Goal: Information Seeking & Learning: Learn about a topic

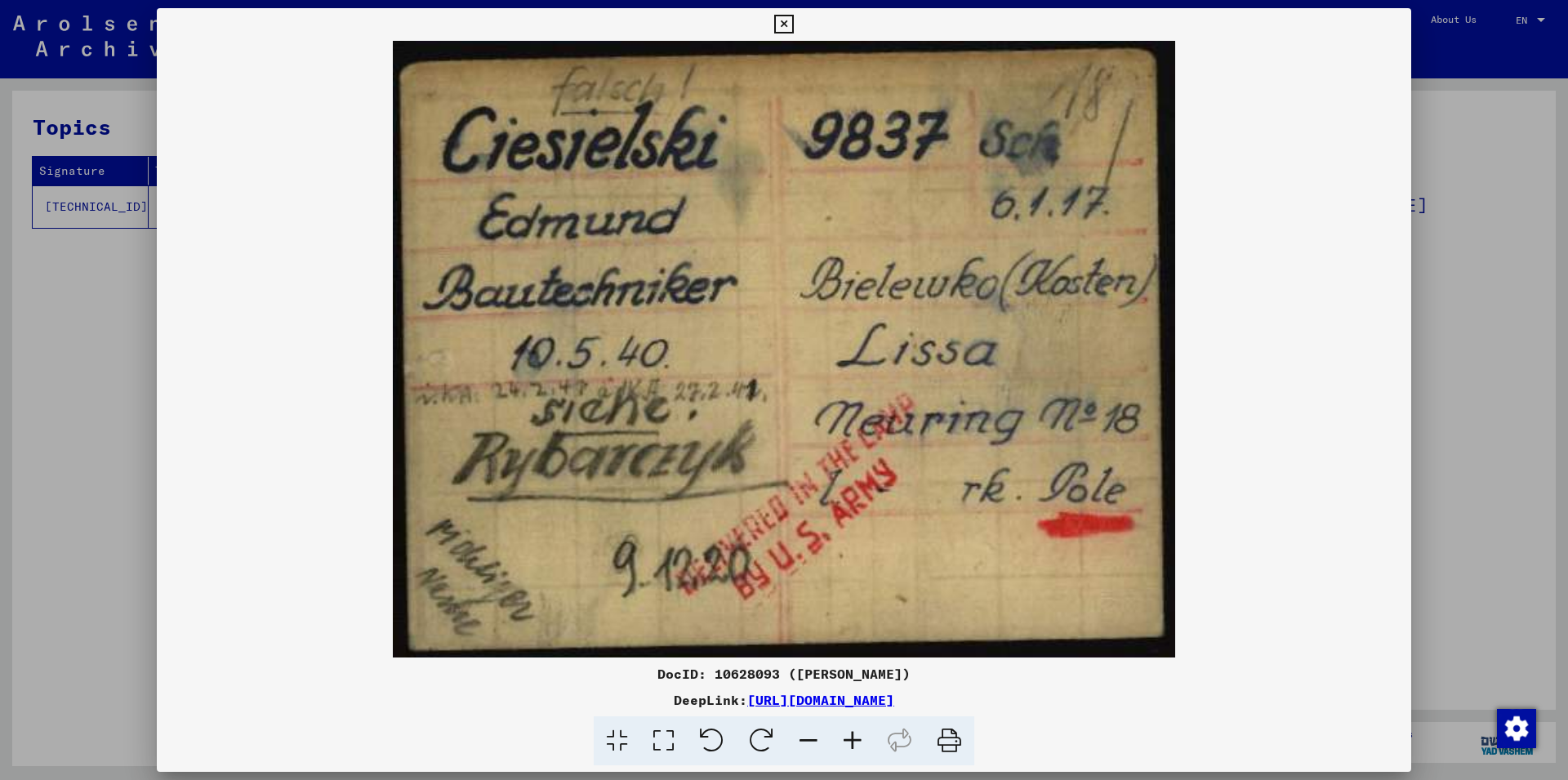
click at [851, 740] on icon at bounding box center [853, 741] width 44 height 49
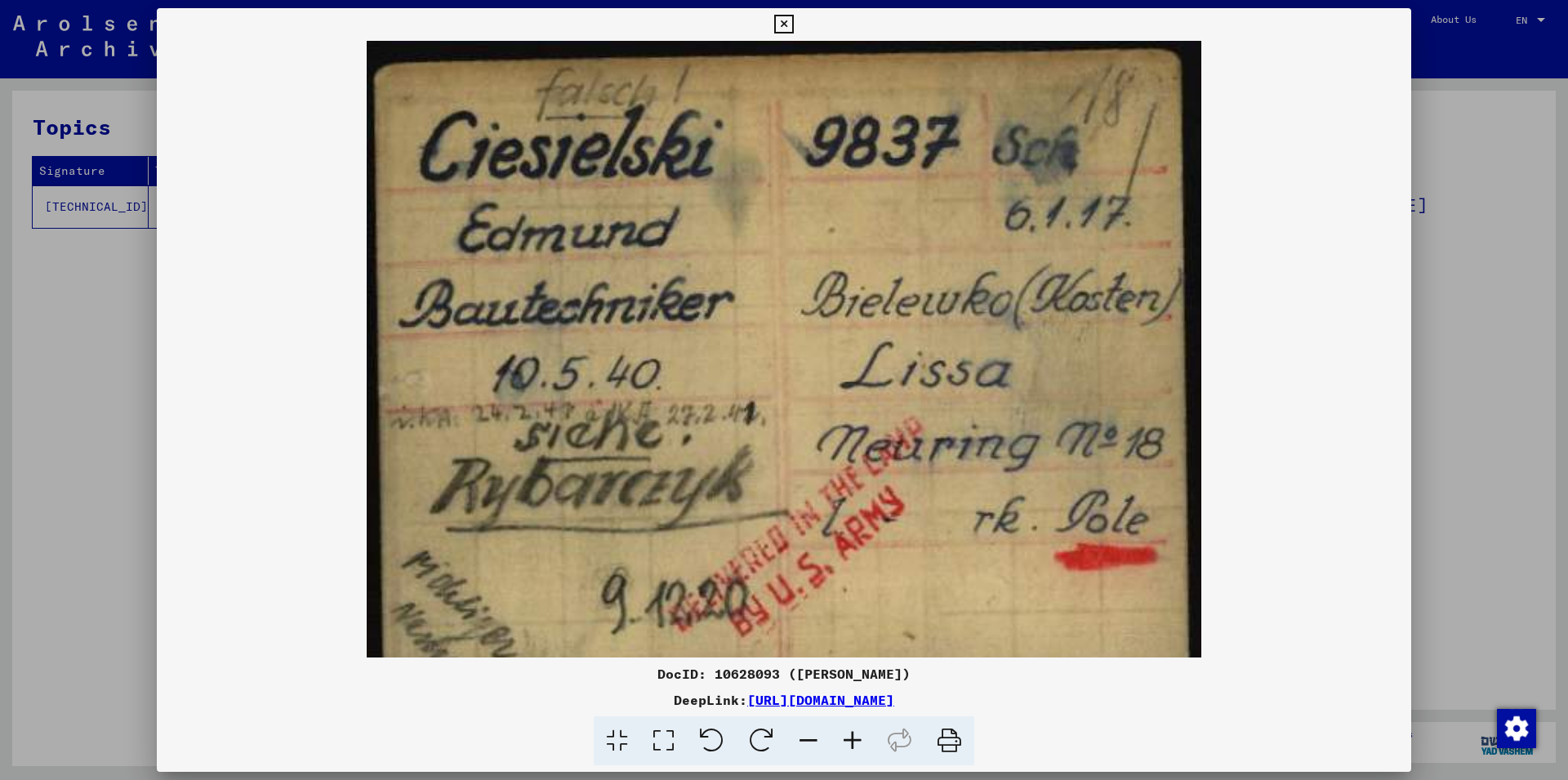
click at [851, 740] on icon at bounding box center [853, 741] width 44 height 49
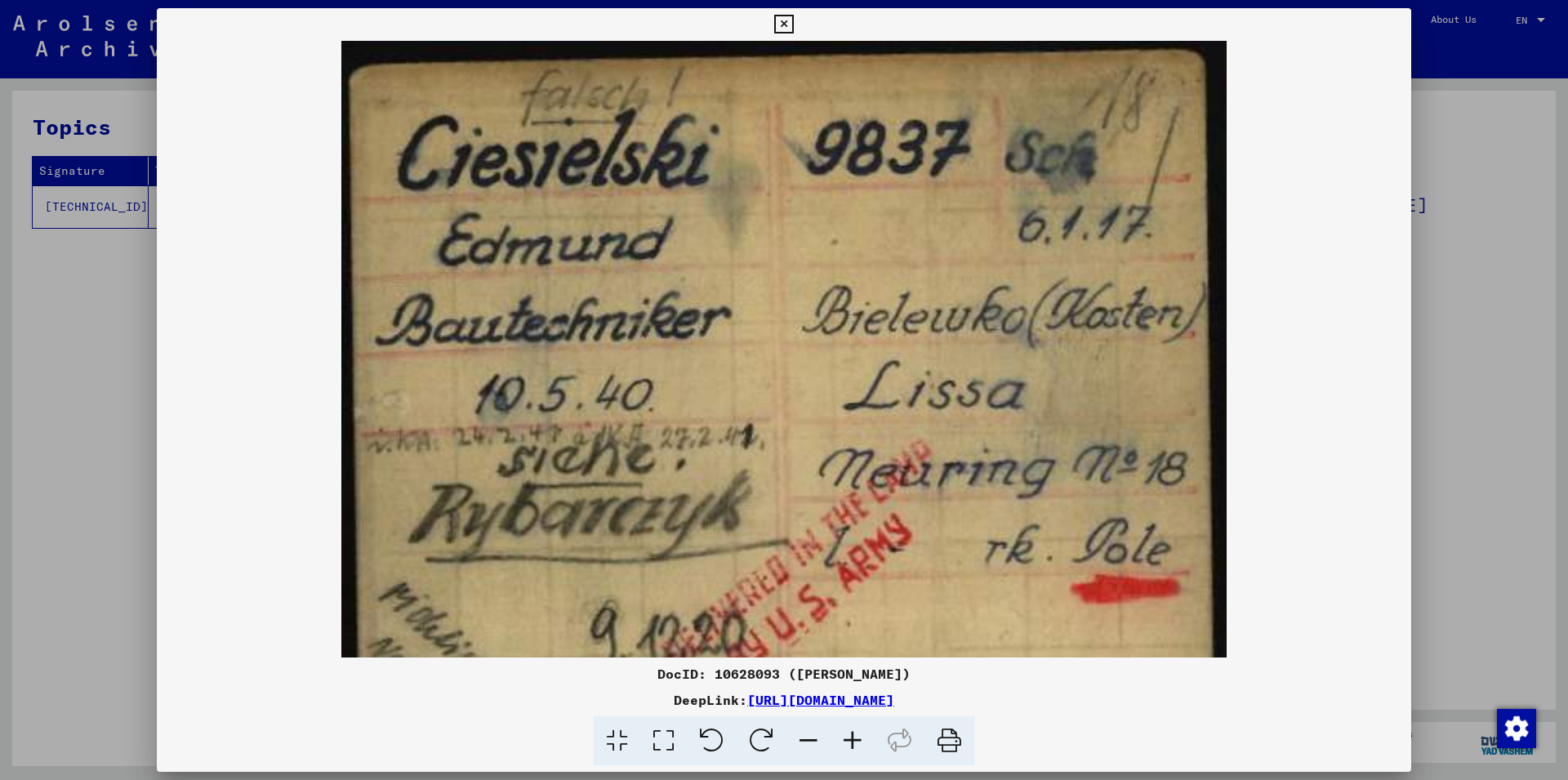
click at [851, 740] on icon at bounding box center [853, 741] width 44 height 49
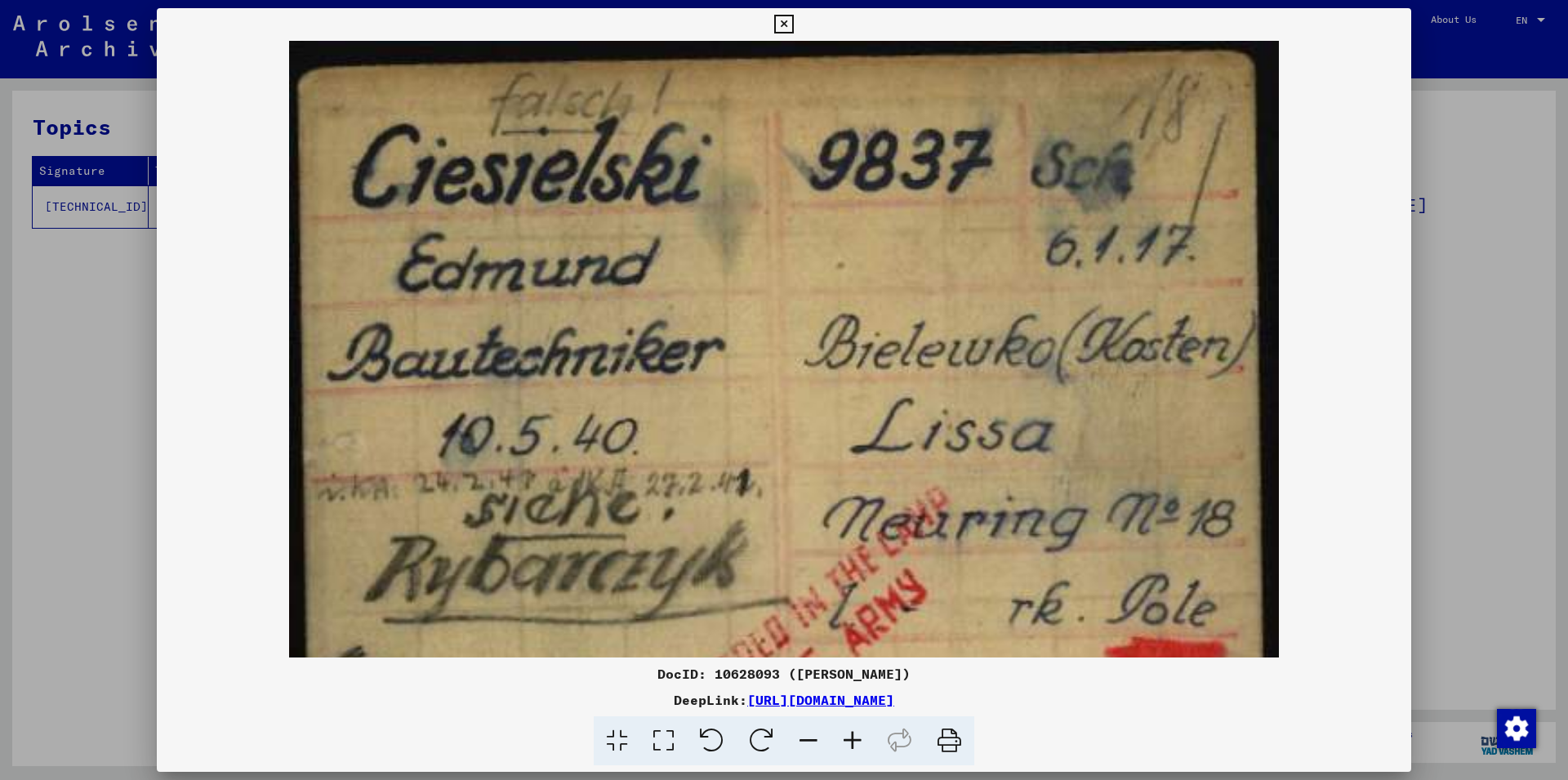
click at [851, 740] on icon at bounding box center [853, 741] width 44 height 49
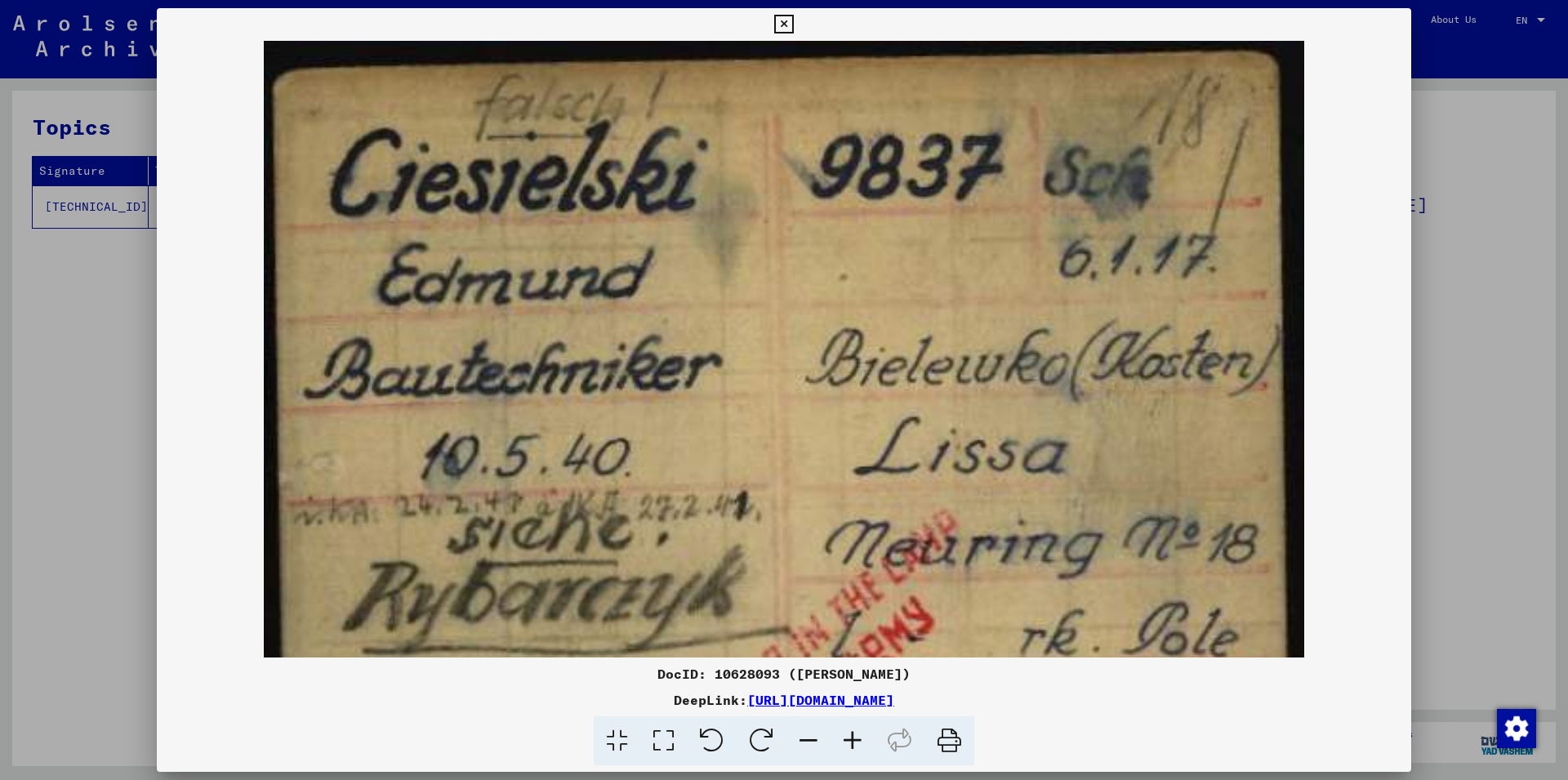
click at [851, 740] on icon at bounding box center [853, 741] width 44 height 49
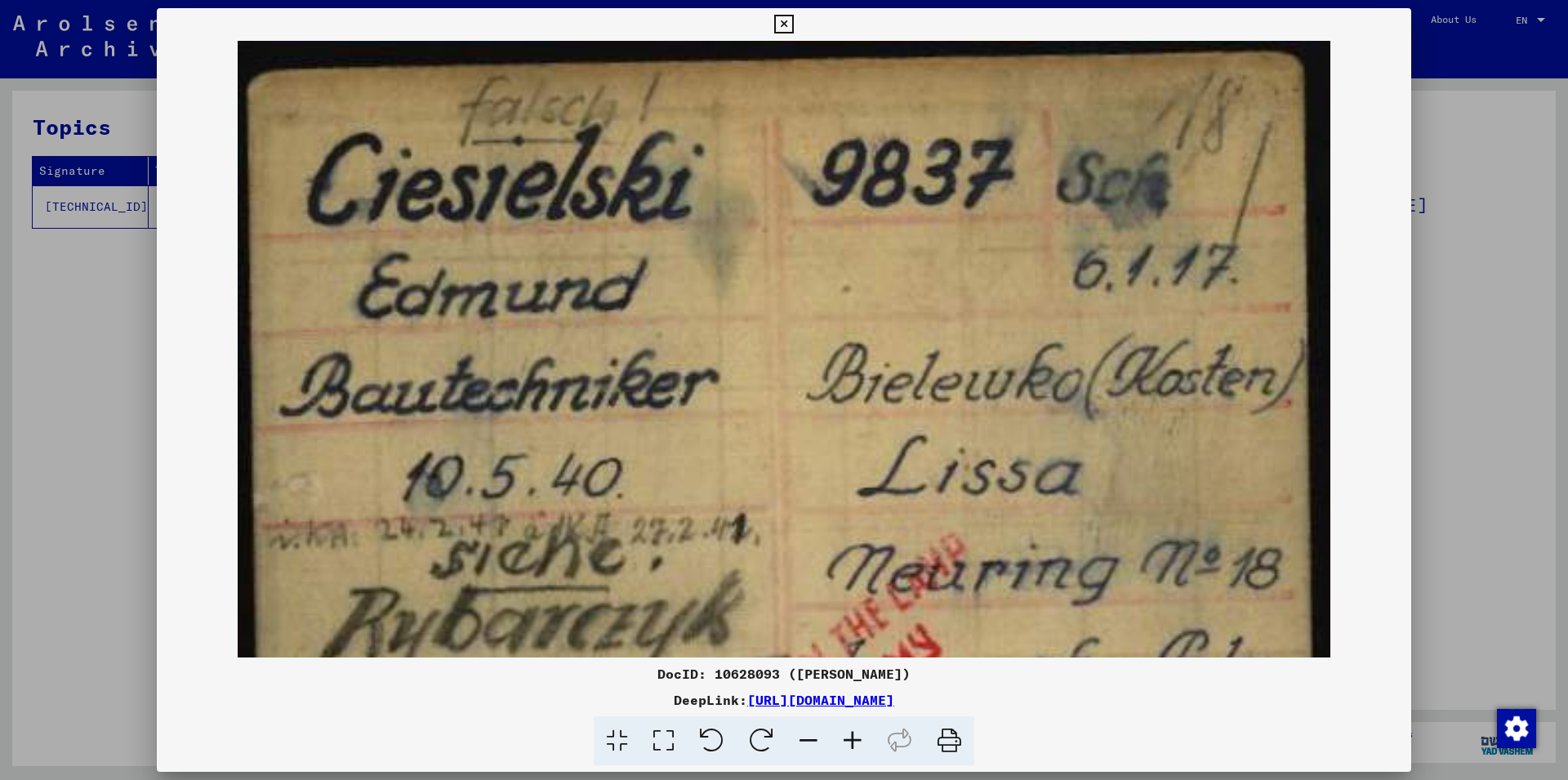
scroll to position [245, 0]
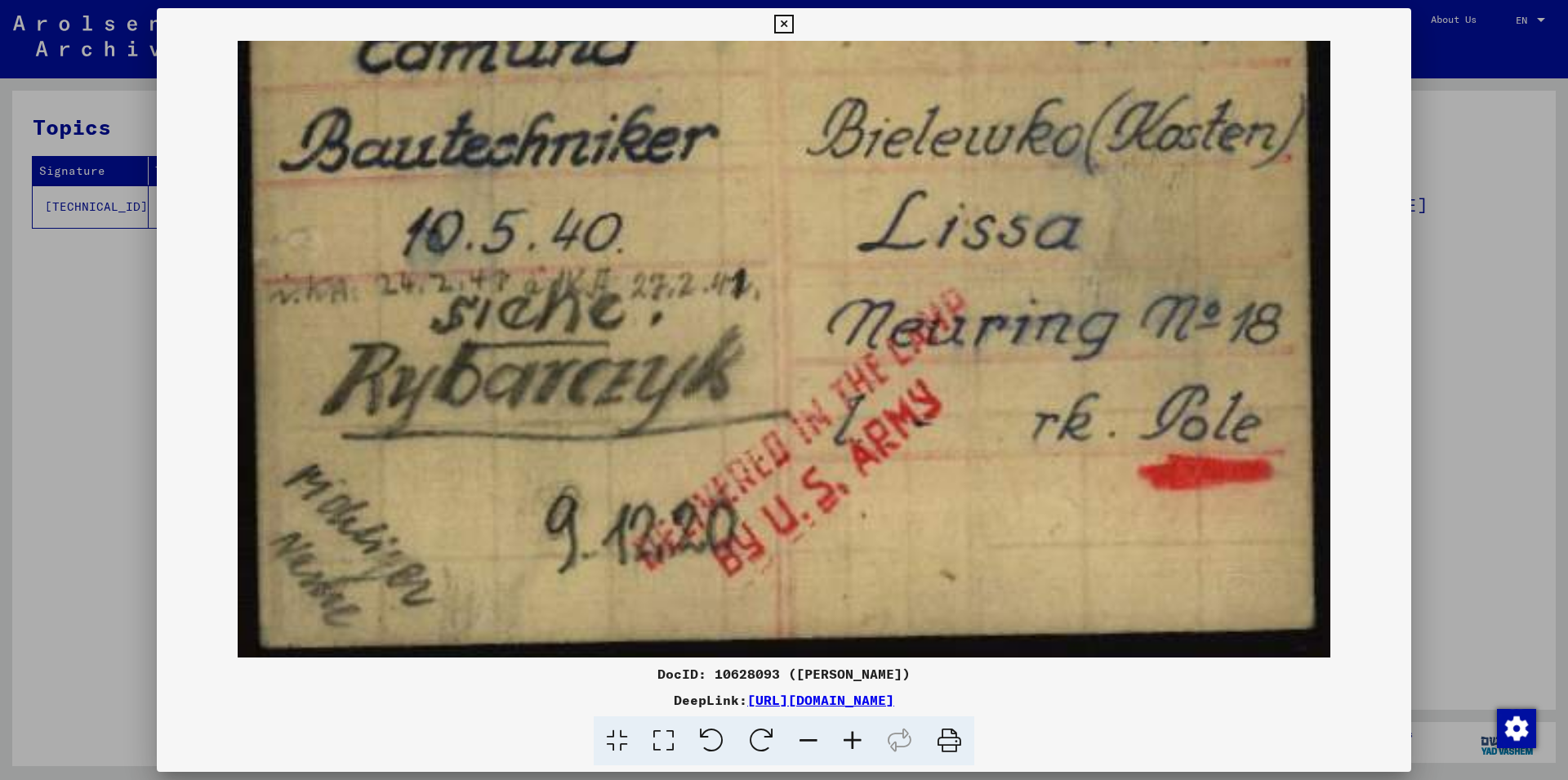
drag, startPoint x: 871, startPoint y: 502, endPoint x: 1106, endPoint y: 128, distance: 441.7
click at [1106, 128] on img at bounding box center [784, 226] width 1092 height 862
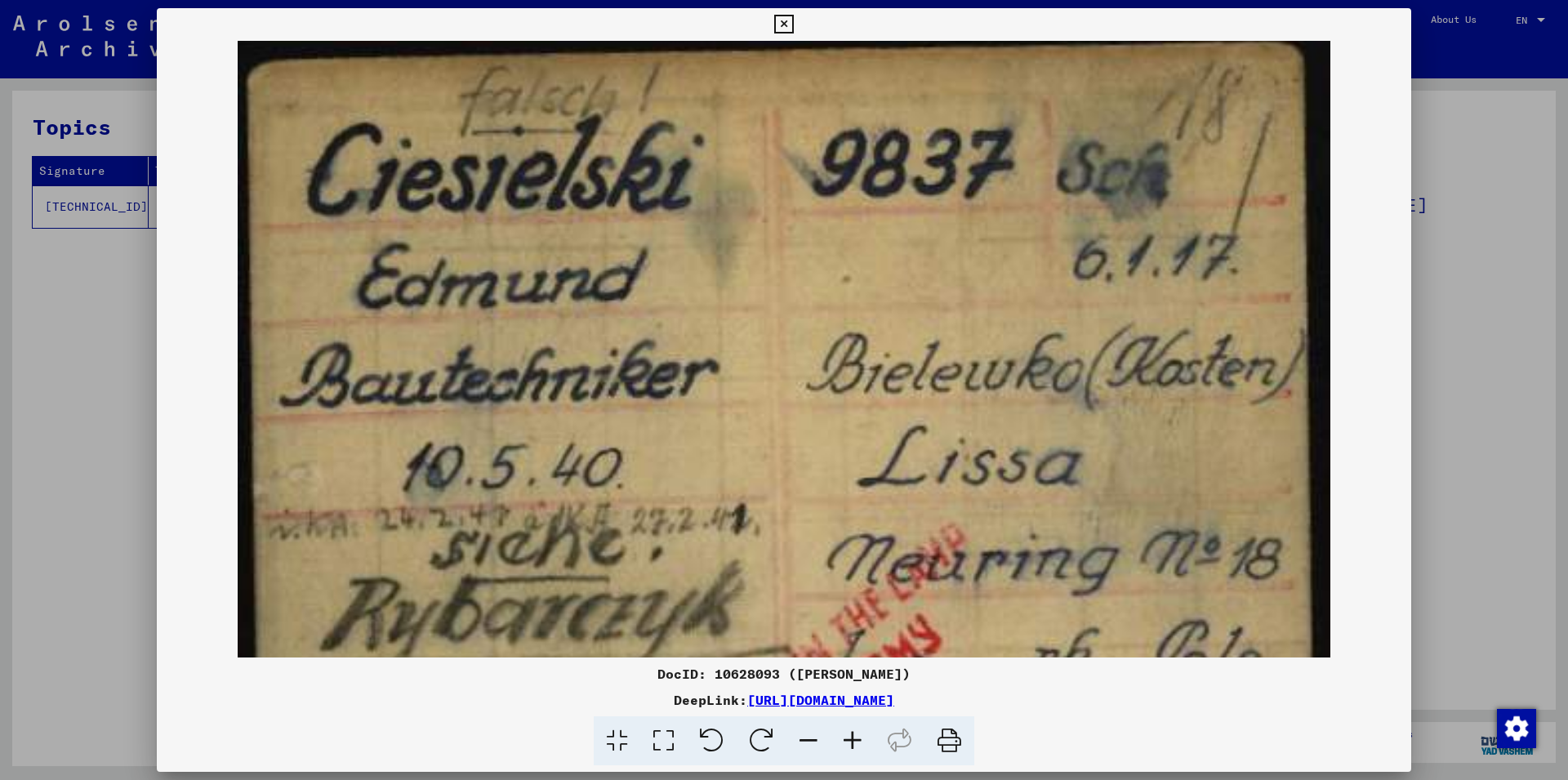
scroll to position [0, 0]
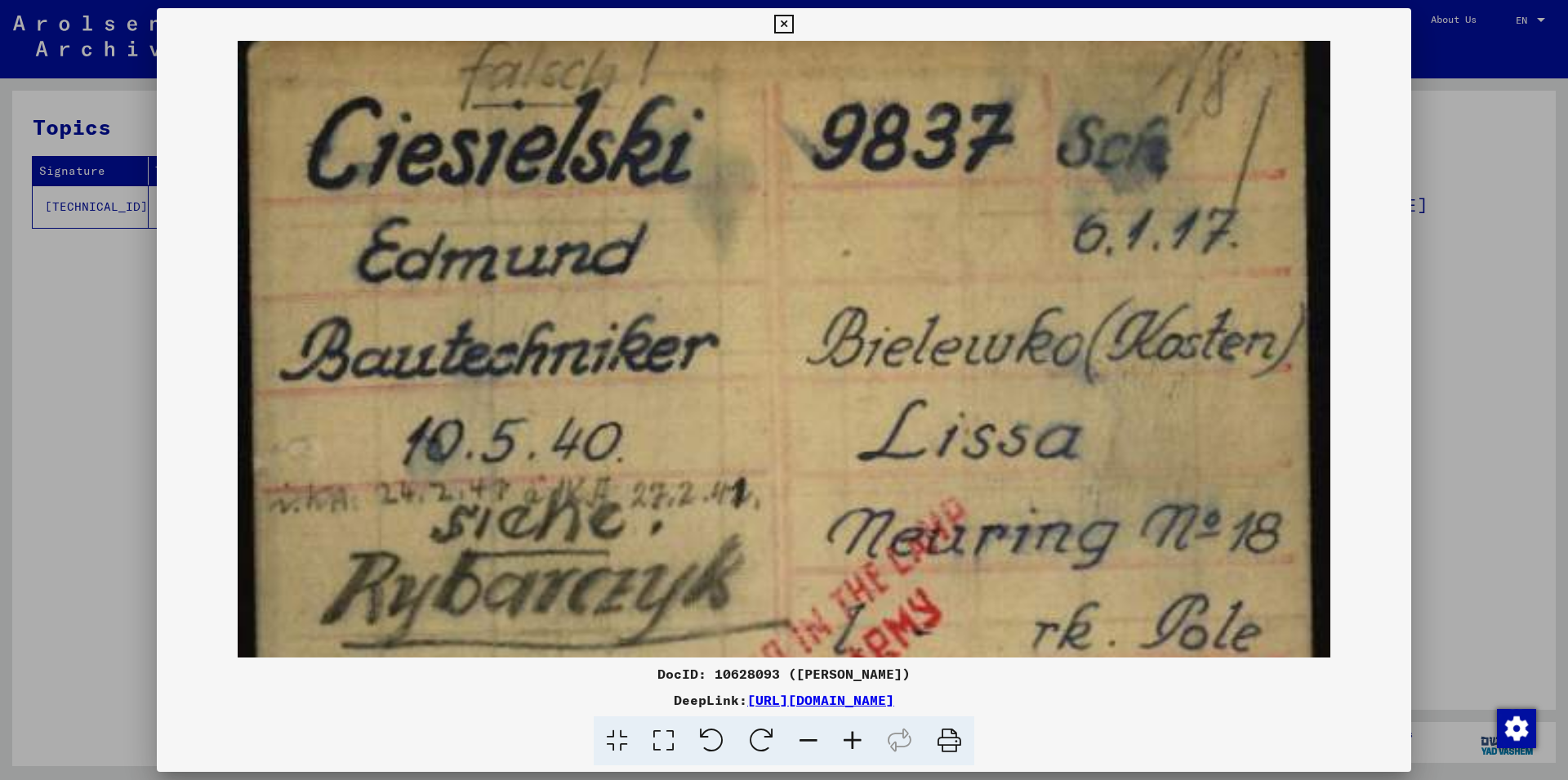
drag, startPoint x: 659, startPoint y: 216, endPoint x: 644, endPoint y: 455, distance: 239.5
click at [644, 455] on img at bounding box center [784, 436] width 1092 height 862
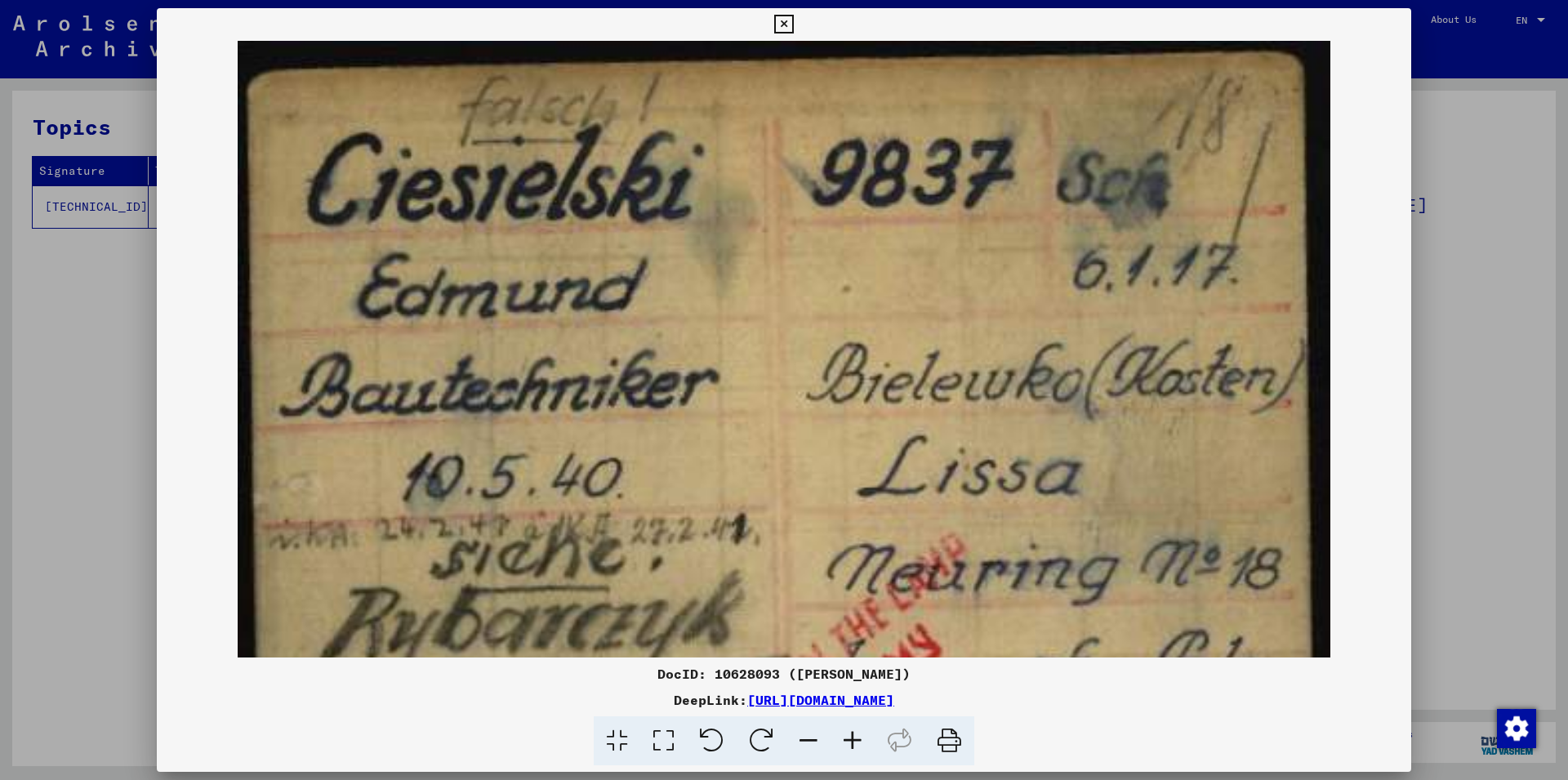
drag, startPoint x: 737, startPoint y: 106, endPoint x: 640, endPoint y: 430, distance: 338.2
click at [640, 430] on img at bounding box center [784, 471] width 1092 height 862
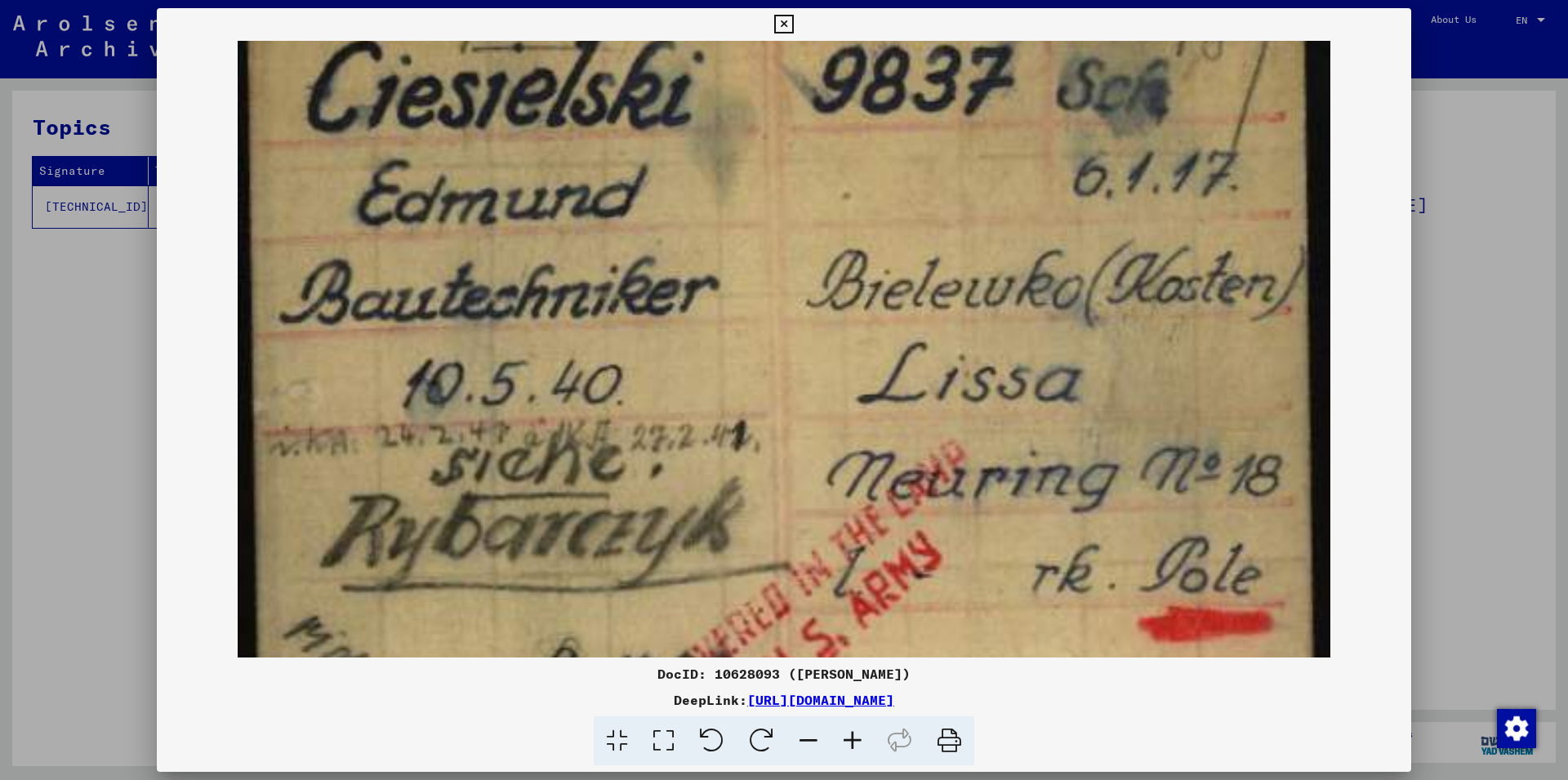
scroll to position [245, 0]
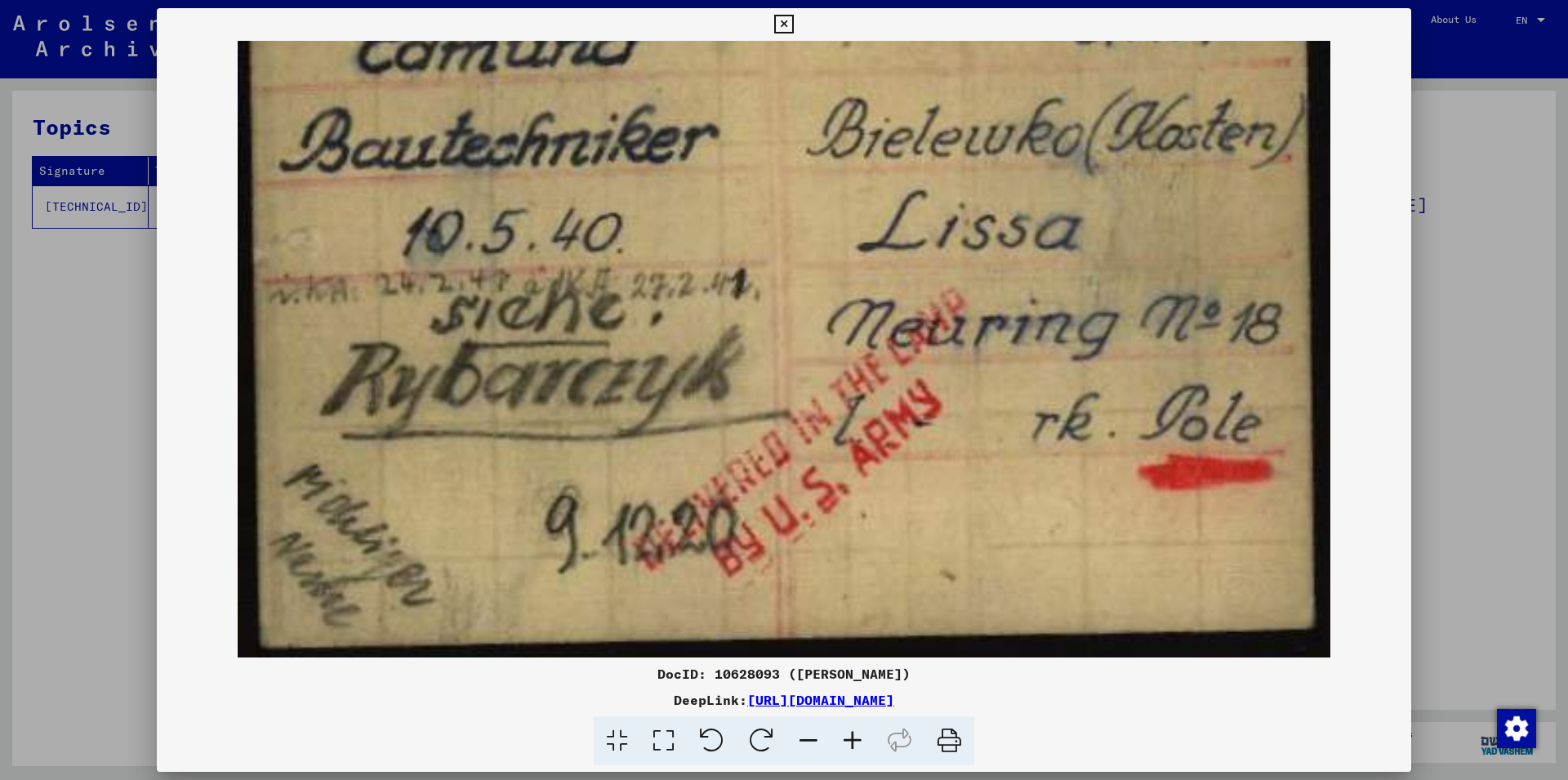
drag, startPoint x: 585, startPoint y: 382, endPoint x: 640, endPoint y: 124, distance: 263.8
click at [640, 124] on img at bounding box center [784, 226] width 1092 height 862
click at [872, 359] on img at bounding box center [784, 226] width 1092 height 862
click at [872, 352] on img at bounding box center [784, 226] width 1092 height 862
click at [1369, 251] on viewer-one-image at bounding box center [784, 104] width 1254 height 617
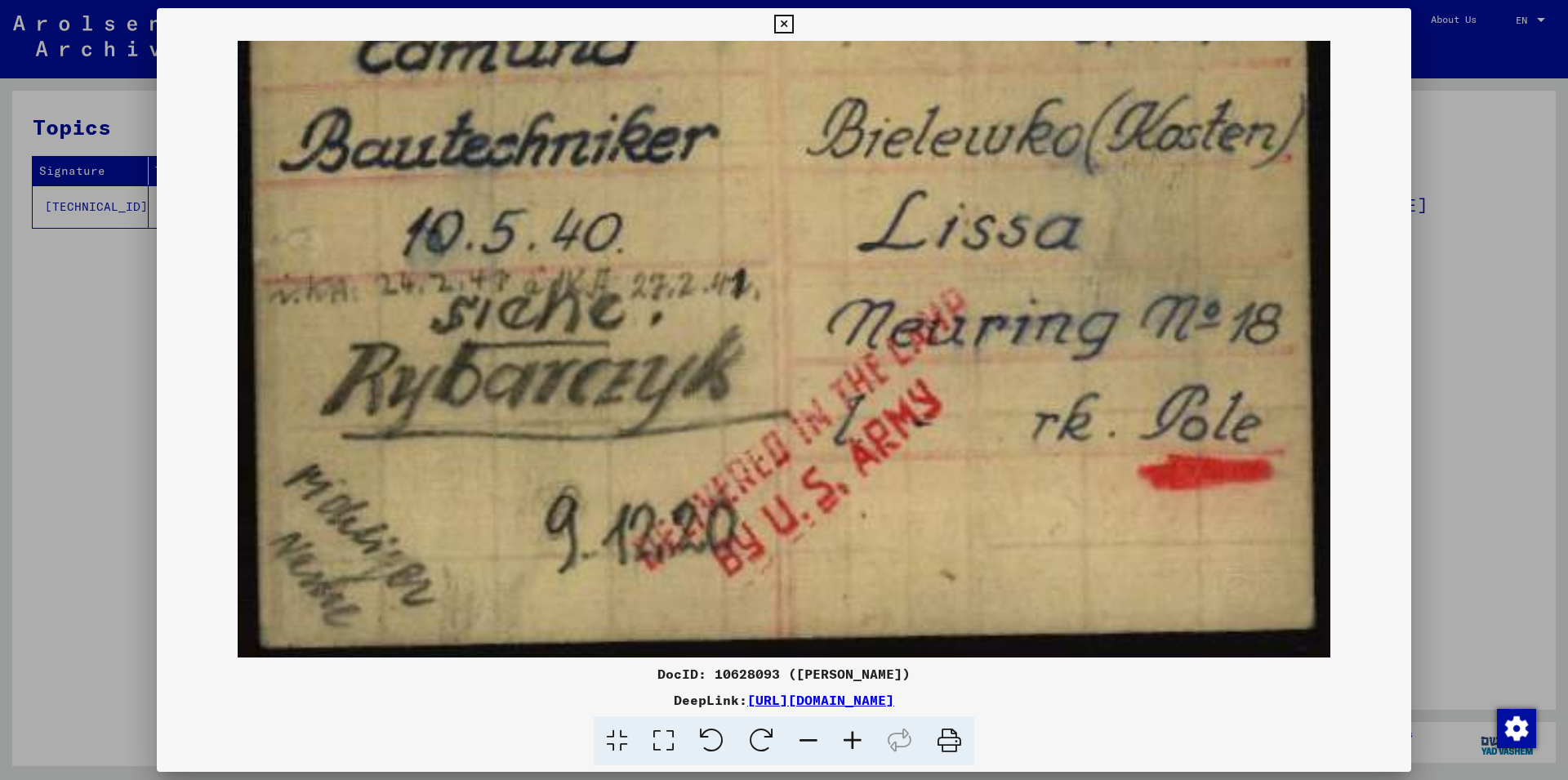
click at [1369, 251] on viewer-one-image at bounding box center [784, 104] width 1254 height 617
click at [1165, 250] on img at bounding box center [784, 226] width 1092 height 862
click at [804, 735] on icon at bounding box center [809, 741] width 44 height 49
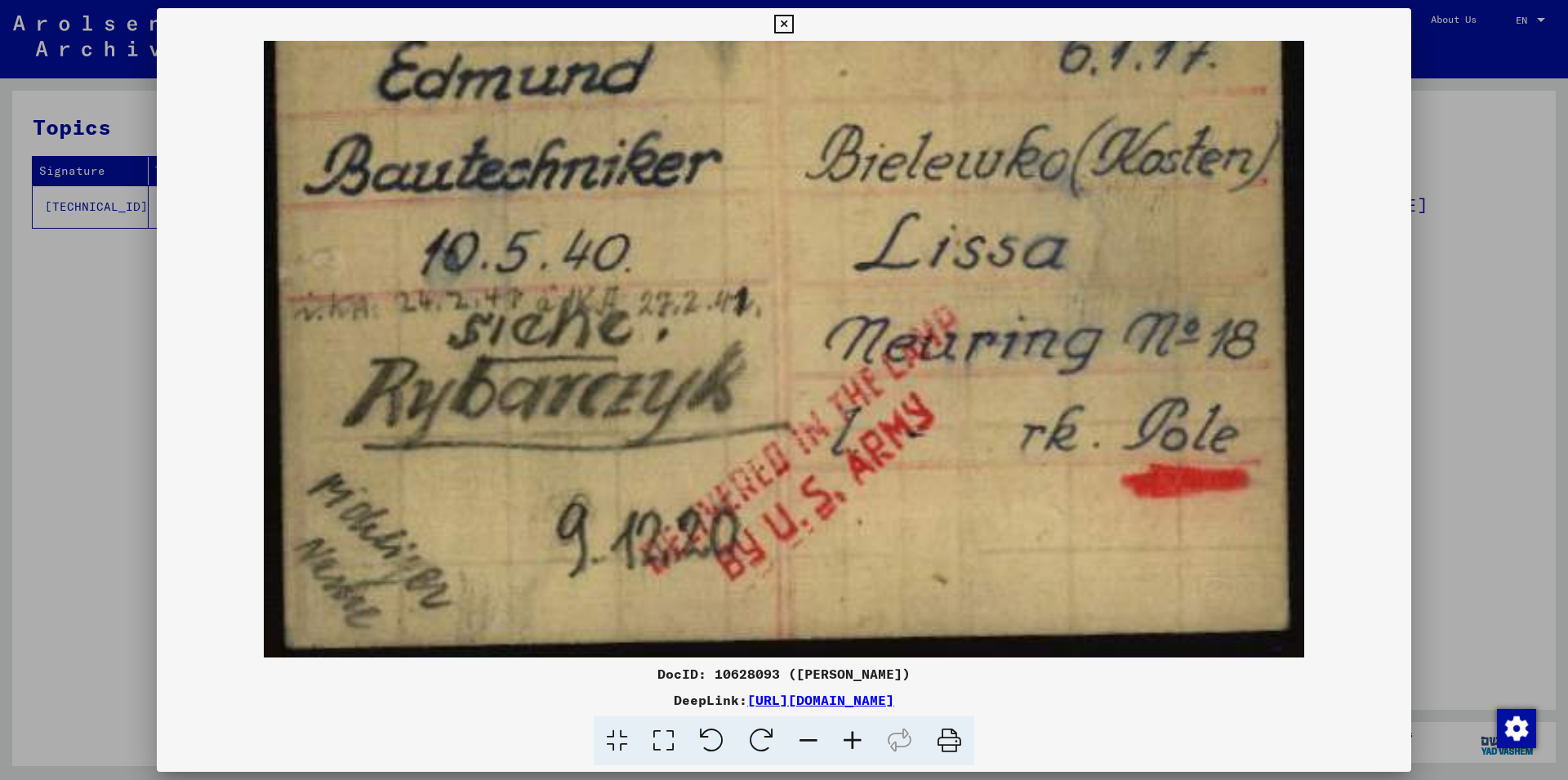
click at [804, 735] on icon at bounding box center [809, 741] width 44 height 49
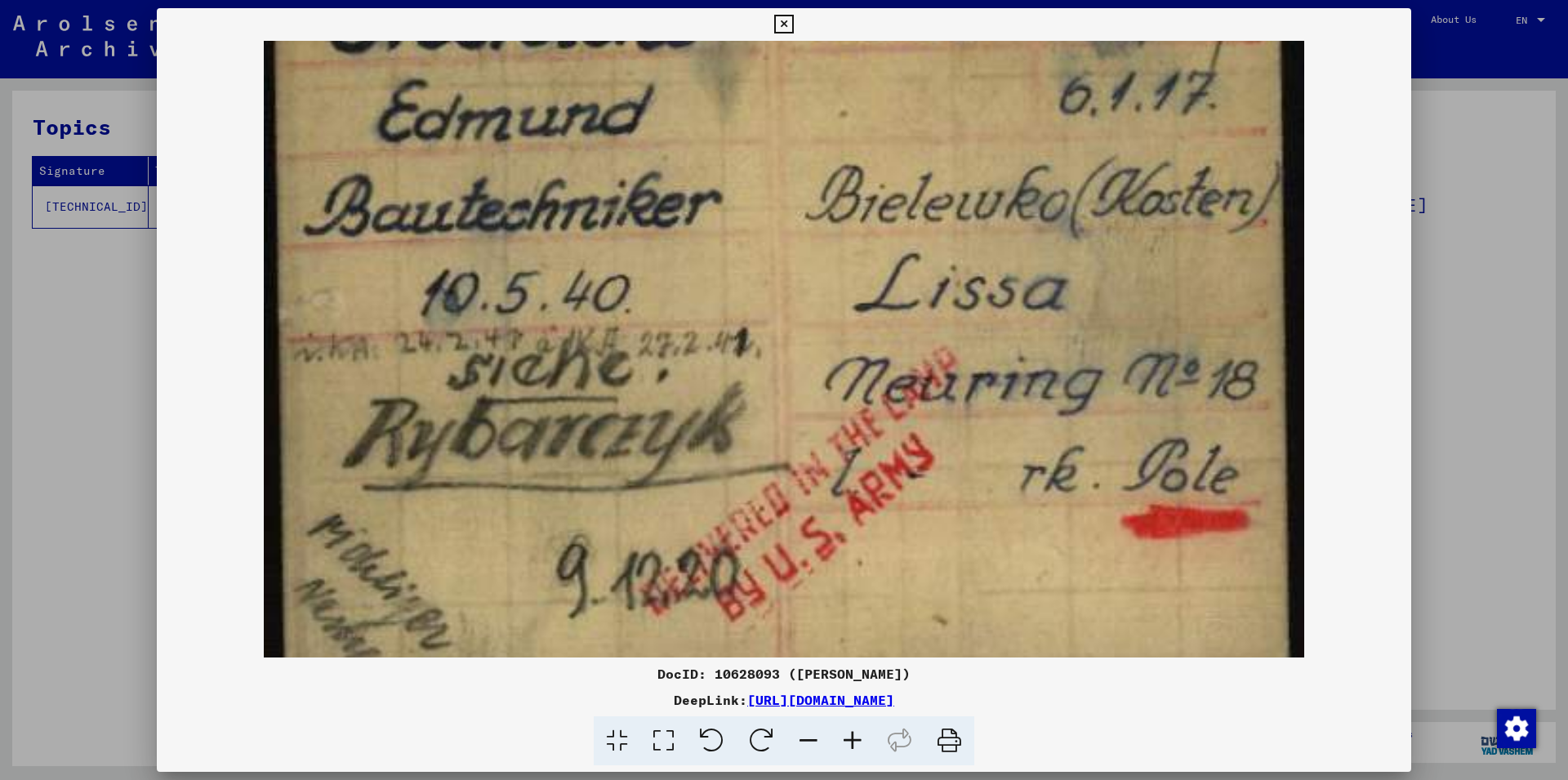
click at [804, 735] on icon at bounding box center [809, 741] width 44 height 49
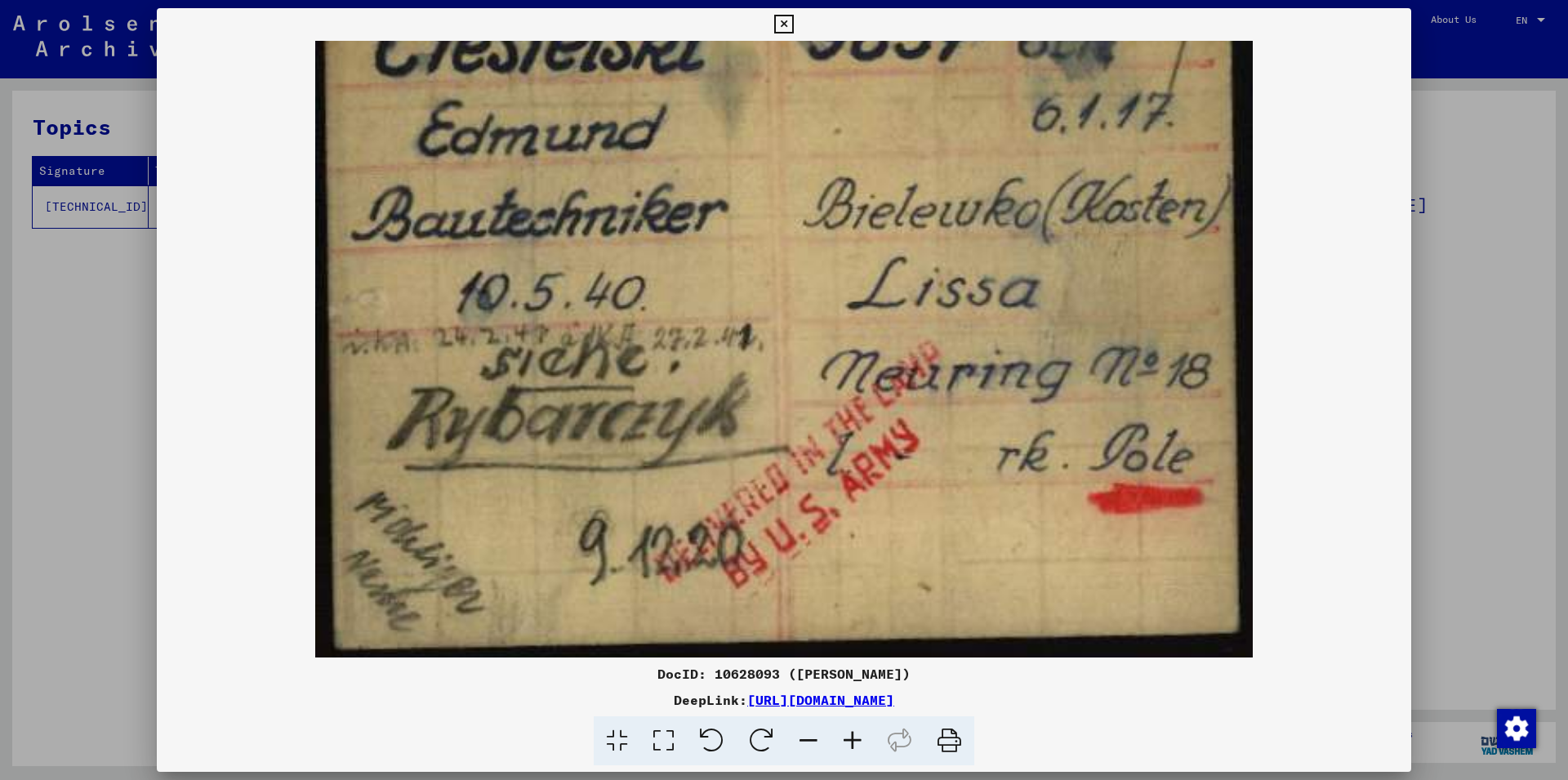
click at [804, 735] on icon at bounding box center [809, 741] width 44 height 49
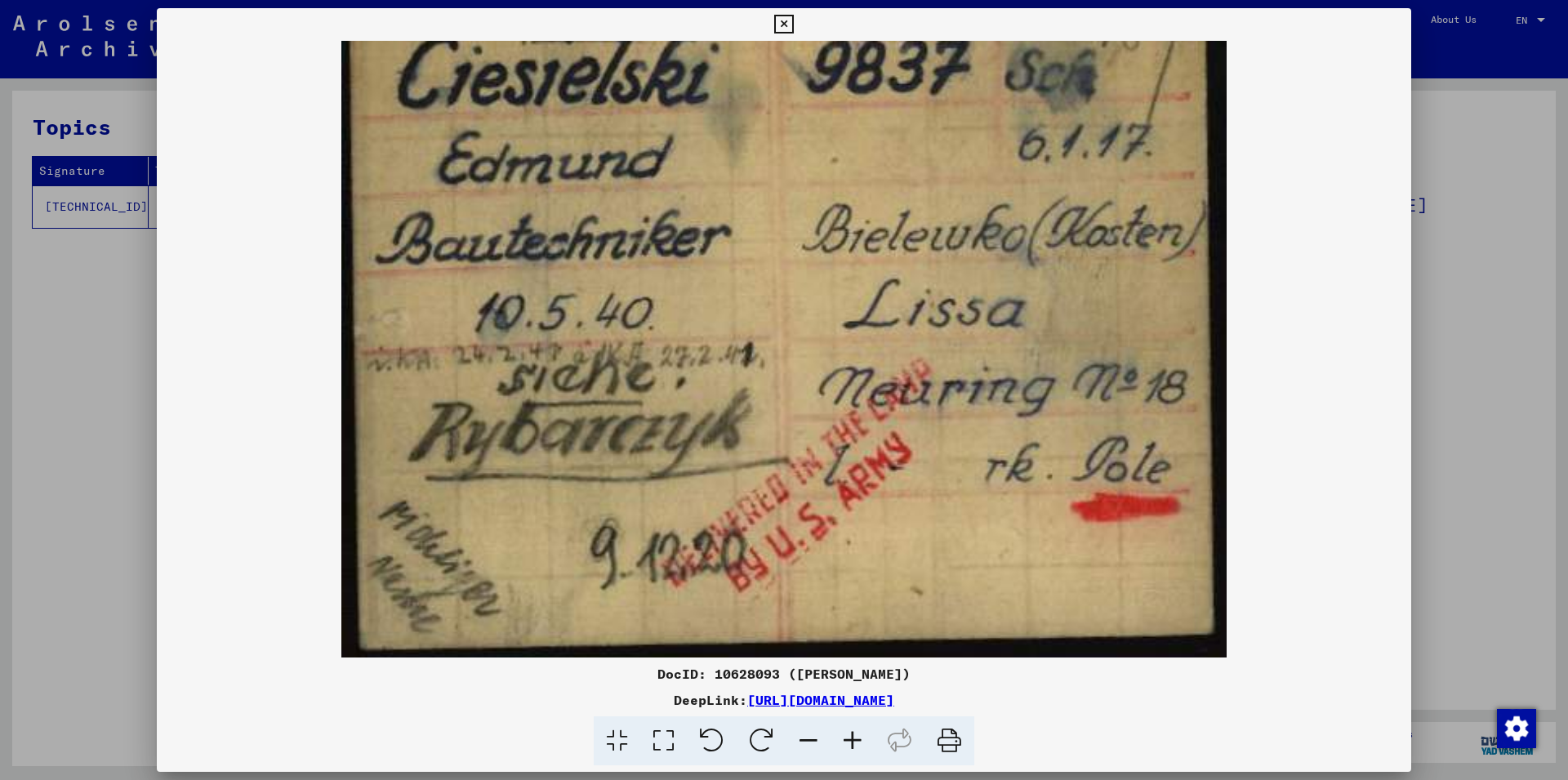
click at [804, 735] on icon at bounding box center [809, 741] width 44 height 49
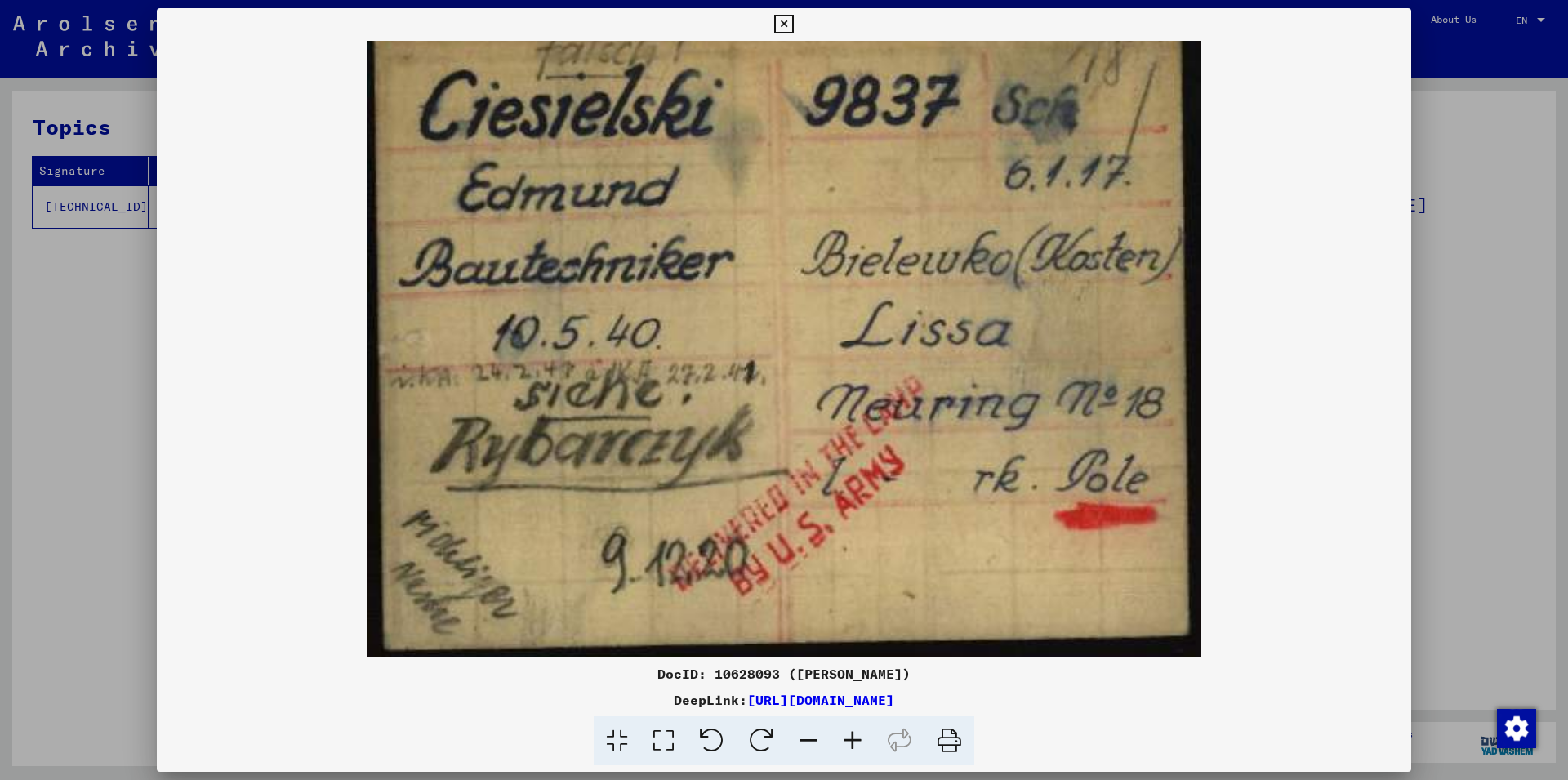
click at [804, 735] on icon at bounding box center [809, 741] width 44 height 49
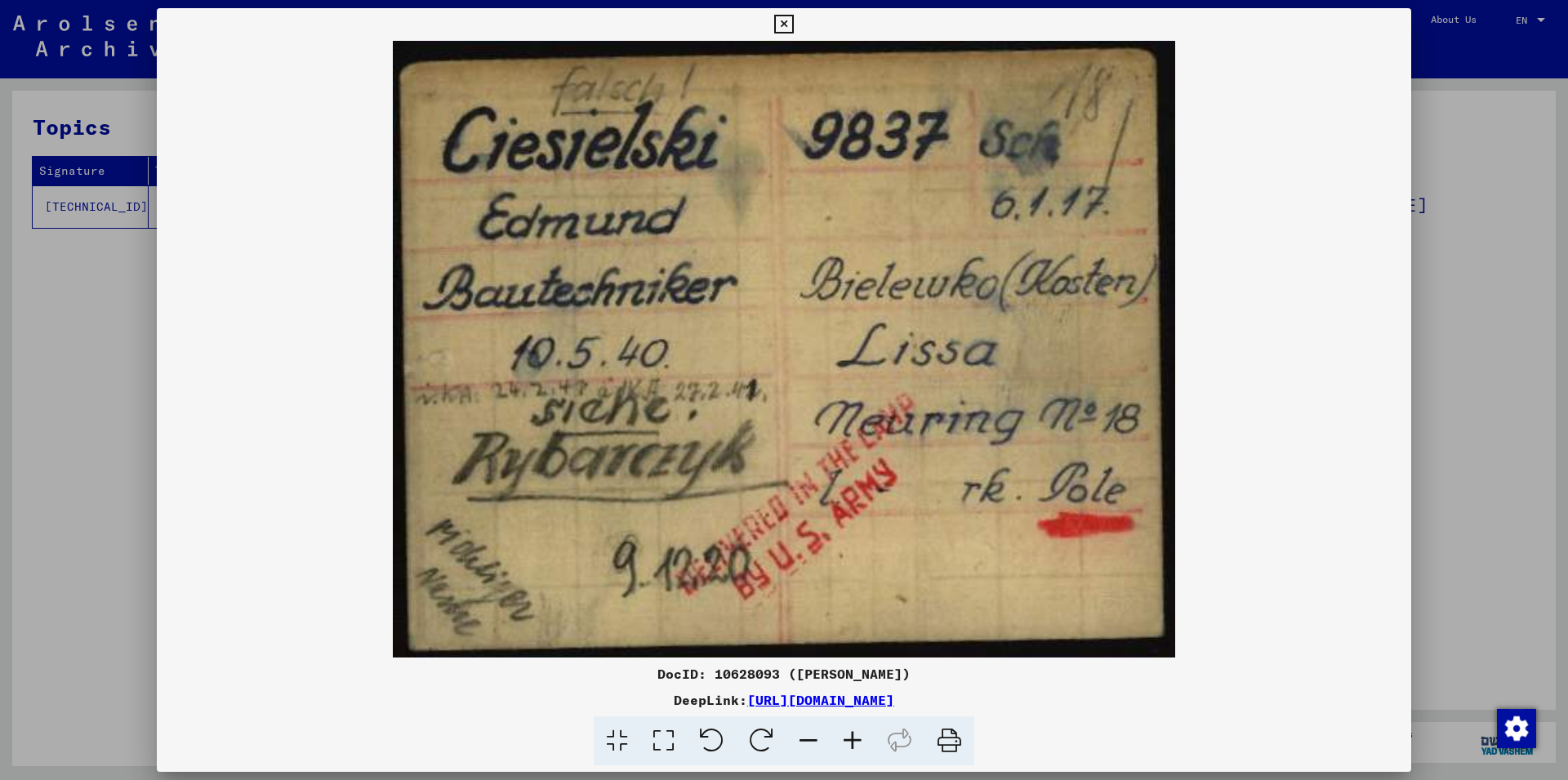
click at [1435, 283] on div at bounding box center [784, 390] width 1568 height 780
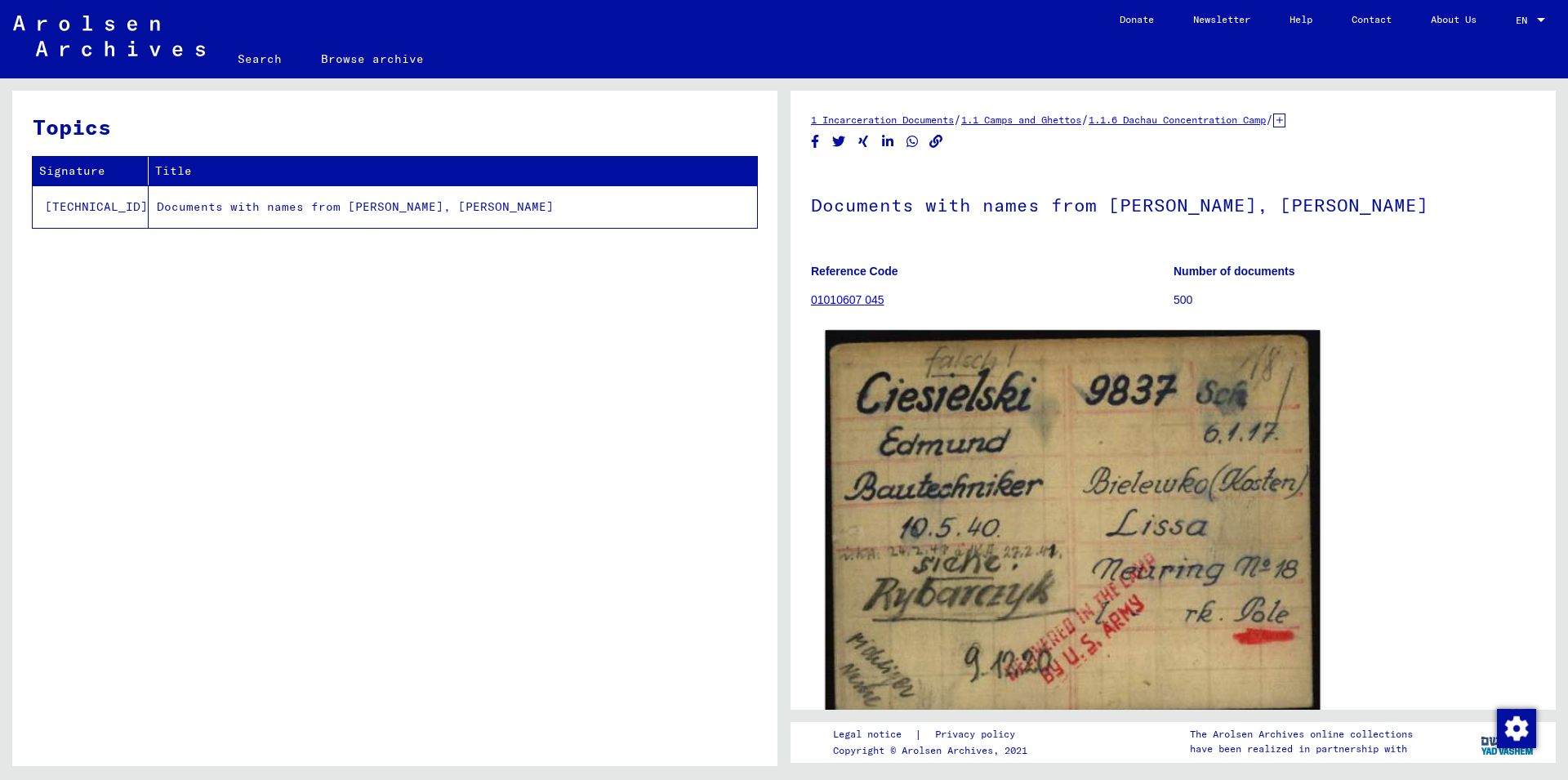
click at [1222, 455] on img at bounding box center [1073, 525] width 495 height 390
